Goal: Task Accomplishment & Management: Manage account settings

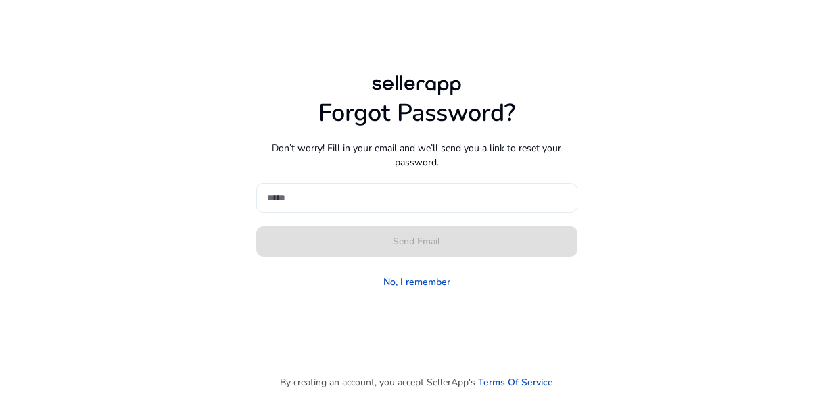
click at [534, 191] on input at bounding box center [416, 198] width 299 height 15
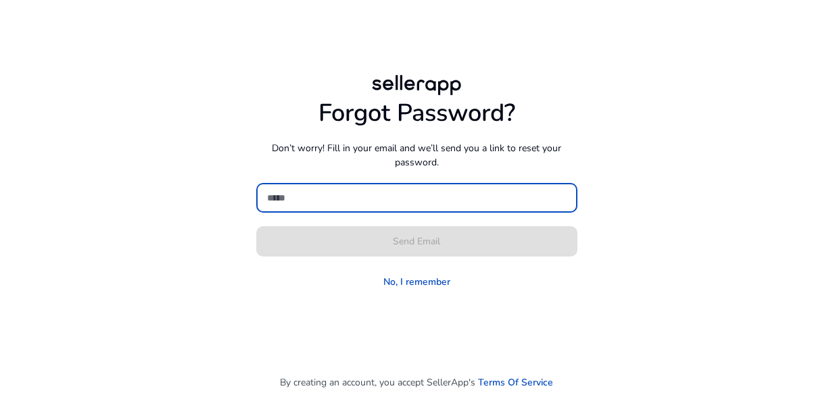
type input "**********"
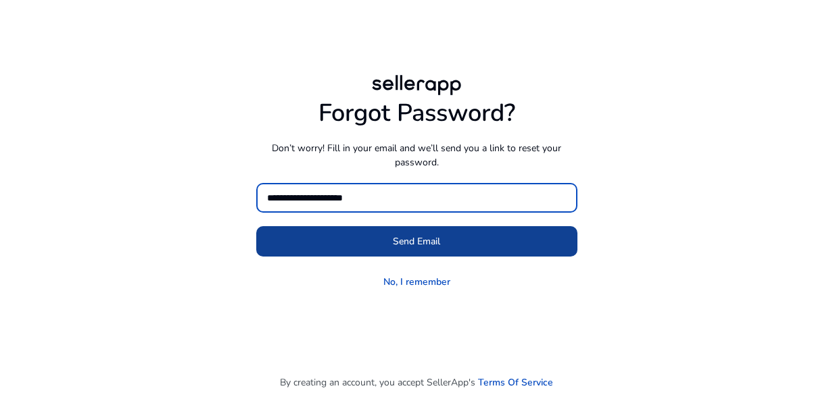
click at [502, 246] on span at bounding box center [416, 241] width 321 height 32
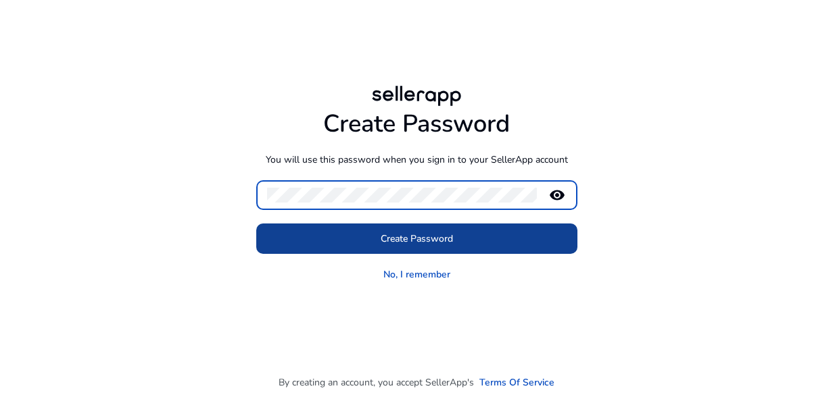
click at [542, 240] on span at bounding box center [416, 238] width 321 height 32
